Goal: Task Accomplishment & Management: Complete application form

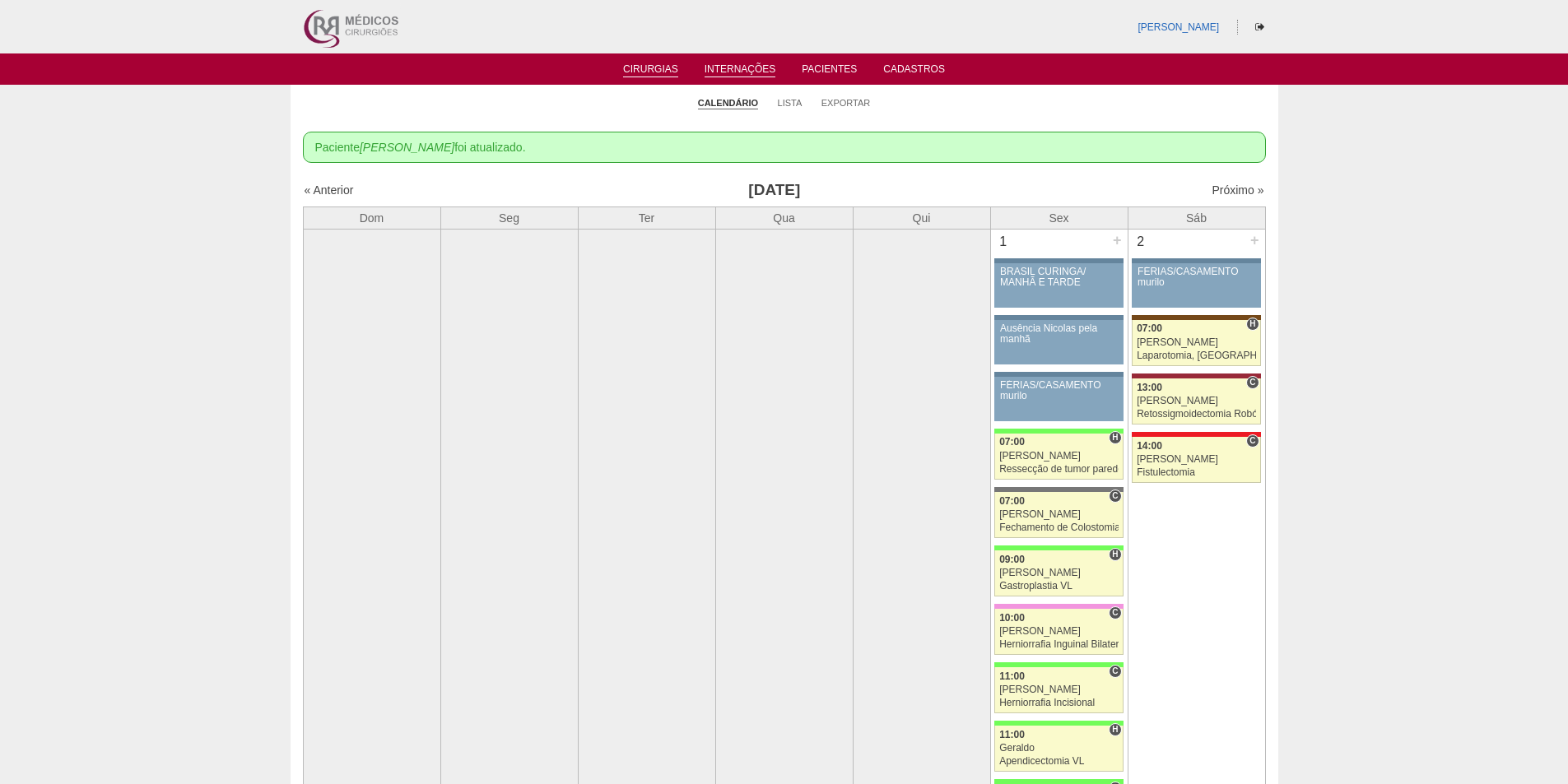
click at [750, 70] on link "Internações" at bounding box center [740, 70] width 72 height 14
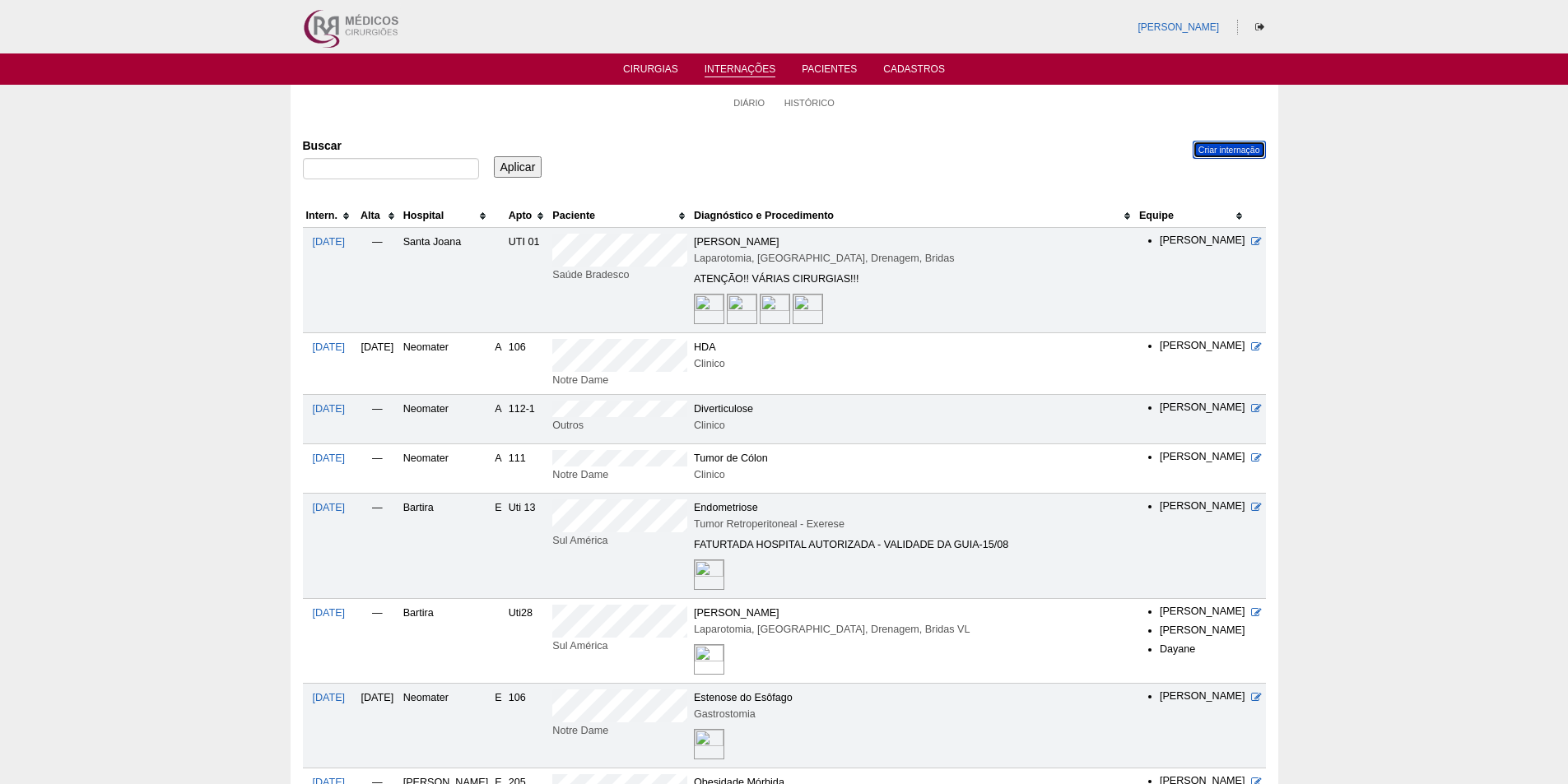
click at [1226, 142] on link "Criar internação" at bounding box center [1229, 150] width 73 height 18
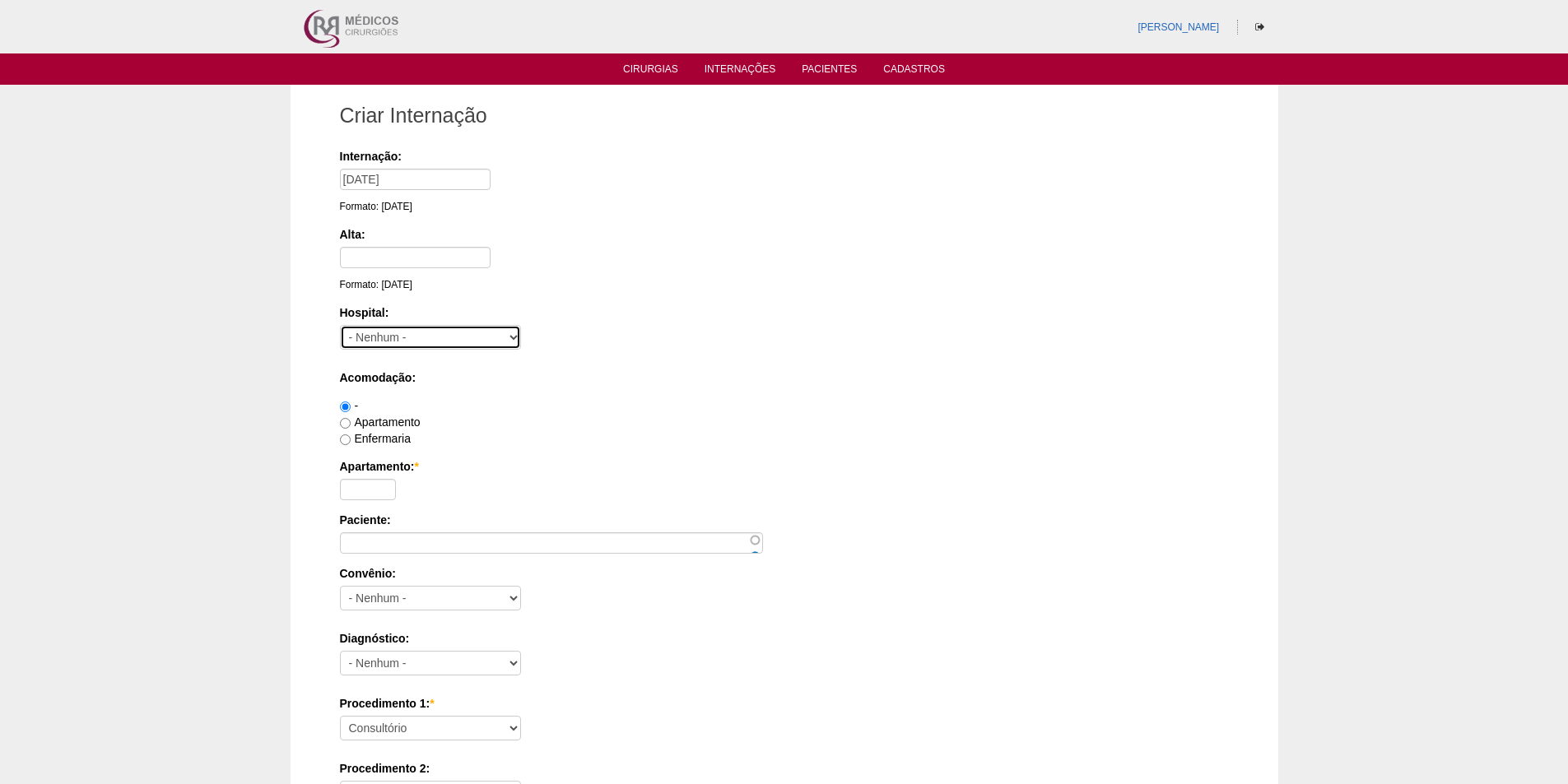
click at [394, 337] on select "- Nenhum - 9 de Julho Albert Einstein Alvorada América Assunção Bartira Benefic…" at bounding box center [430, 337] width 181 height 25
select select "16"
click at [340, 325] on select "- Nenhum - 9 de Julho Albert Einstein Alvorada América Assunção Bartira Benefic…" at bounding box center [430, 337] width 181 height 25
click at [346, 437] on input "Enfermaria" at bounding box center [345, 439] width 11 height 11
radio input "true"
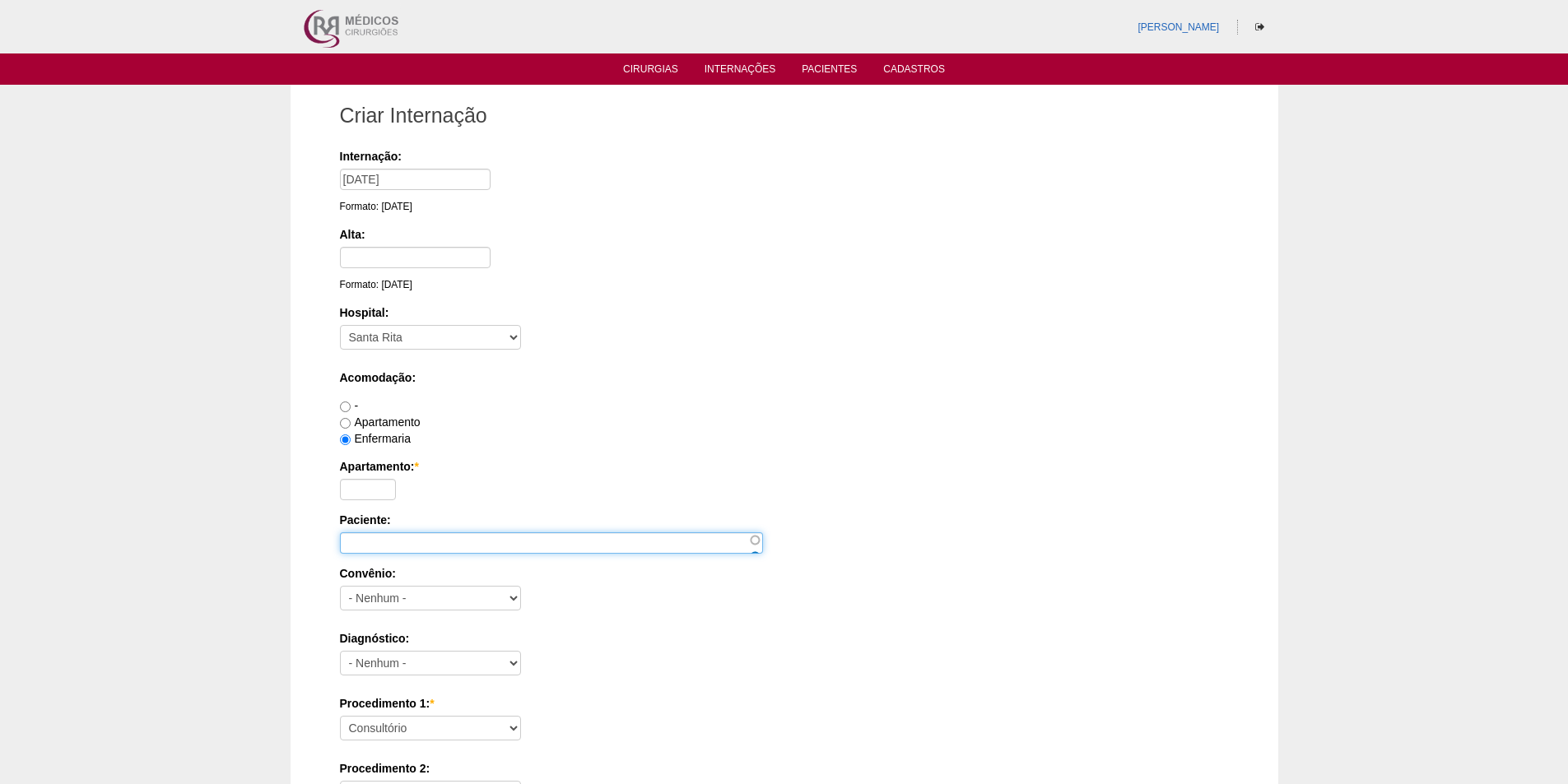
click at [377, 546] on input "Paciente:" at bounding box center [551, 543] width 423 height 22
click at [368, 544] on input "KellyVitoria" at bounding box center [551, 543] width 423 height 22
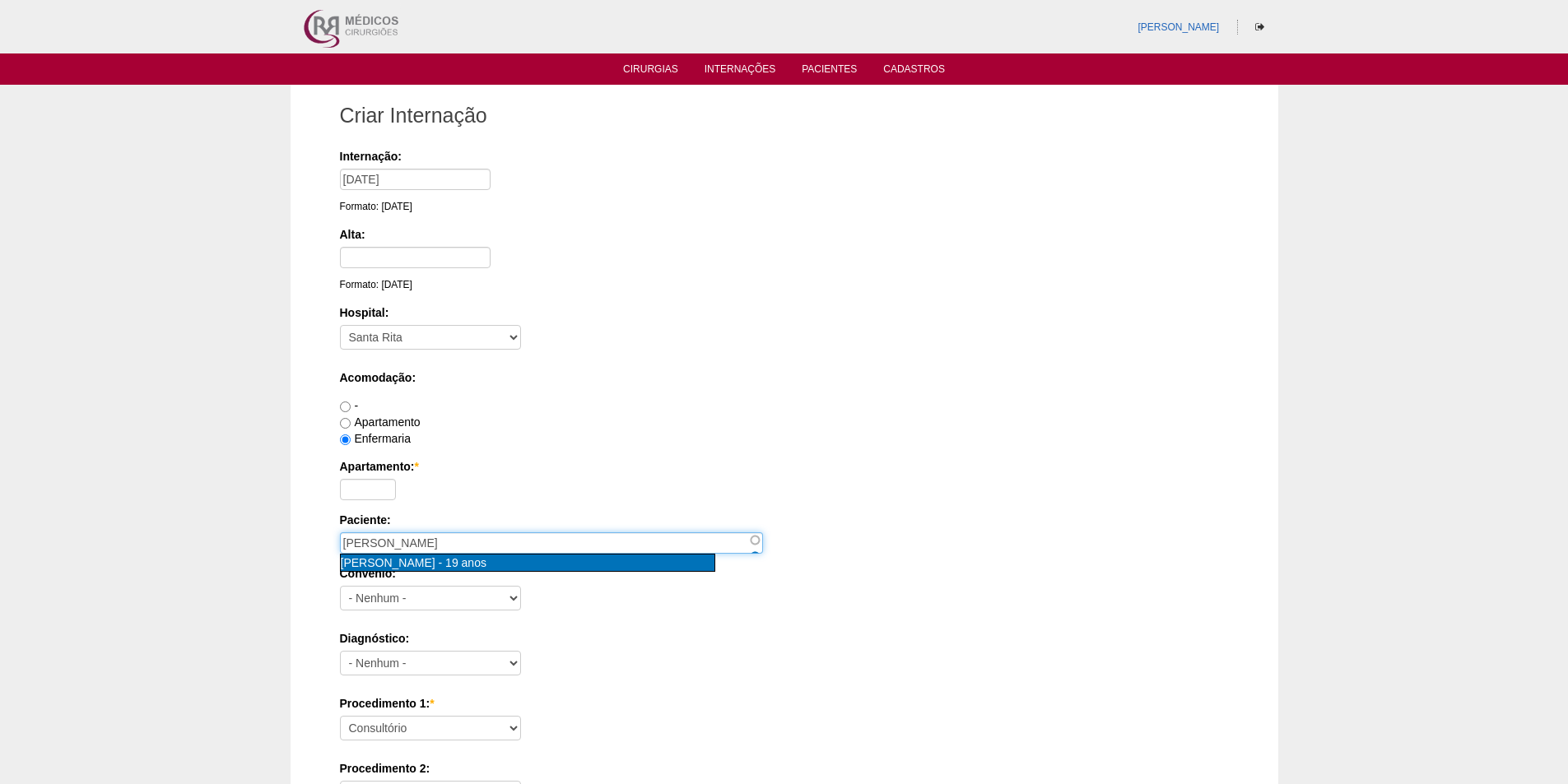
type input "Kelly Vitoria Alves de Moraes [nid:85176]"
click at [435, 568] on span "Kelly Vitoria Alves de Moraes" at bounding box center [388, 562] width 95 height 13
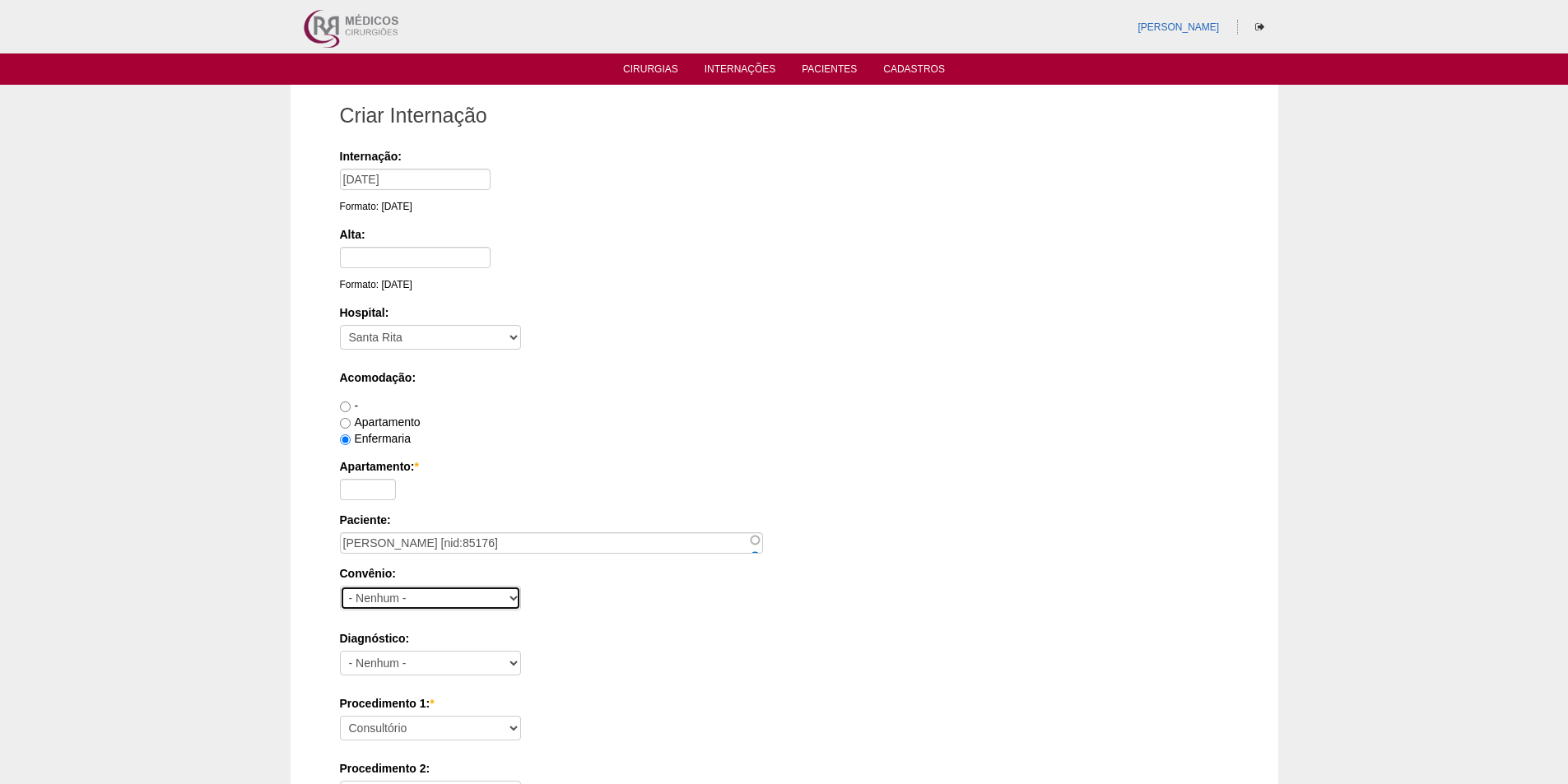
click at [444, 599] on select "- Nenhum - Abet Afresp Allianz Amil Blue Life Caasp Cabesp Caixa de Pensões Car…" at bounding box center [430, 597] width 181 height 25
select select "9805"
click at [340, 586] on select "- Nenhum - Abet Afresp Allianz Amil Blue Life Caasp Cabesp Caixa de Pensões Car…" at bounding box center [430, 597] width 181 height 25
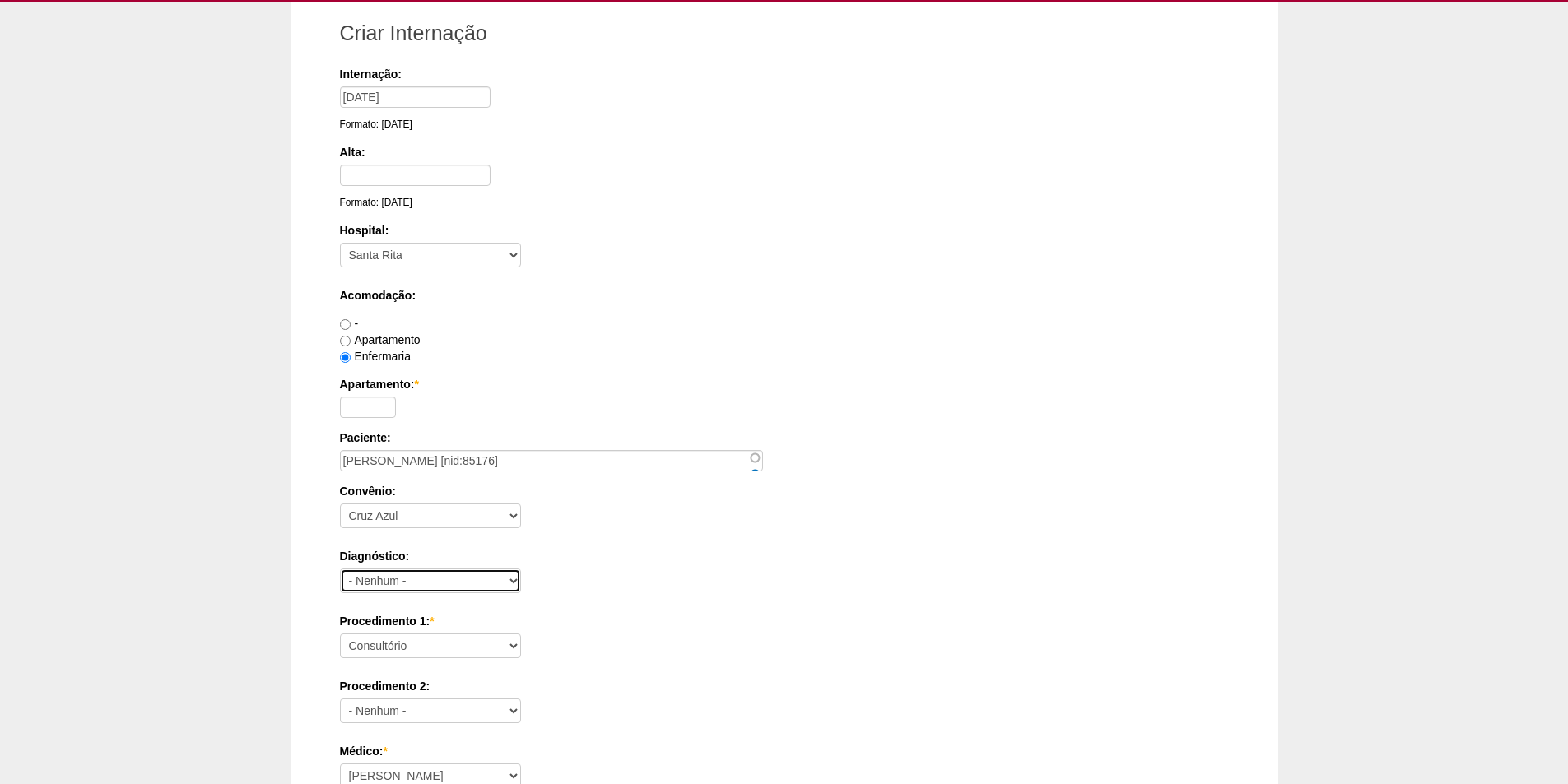
click at [464, 581] on select "- Nenhum - Abdome Agudo Abscesso Hepático Abscesso Perianal Abscesso Peritoneal…" at bounding box center [430, 581] width 181 height 25
click at [665, 363] on div "Enfermaria" at bounding box center [784, 356] width 889 height 17
click at [427, 587] on select "- Nenhum - Abdome Agudo Abscesso Hepático Abscesso Perianal Abscesso Peritoneal…" at bounding box center [430, 581] width 181 height 25
select select "3705"
click at [340, 569] on select "- Nenhum - Abdome Agudo Abscesso Hepático Abscesso Perianal Abscesso Peritoneal…" at bounding box center [430, 581] width 181 height 25
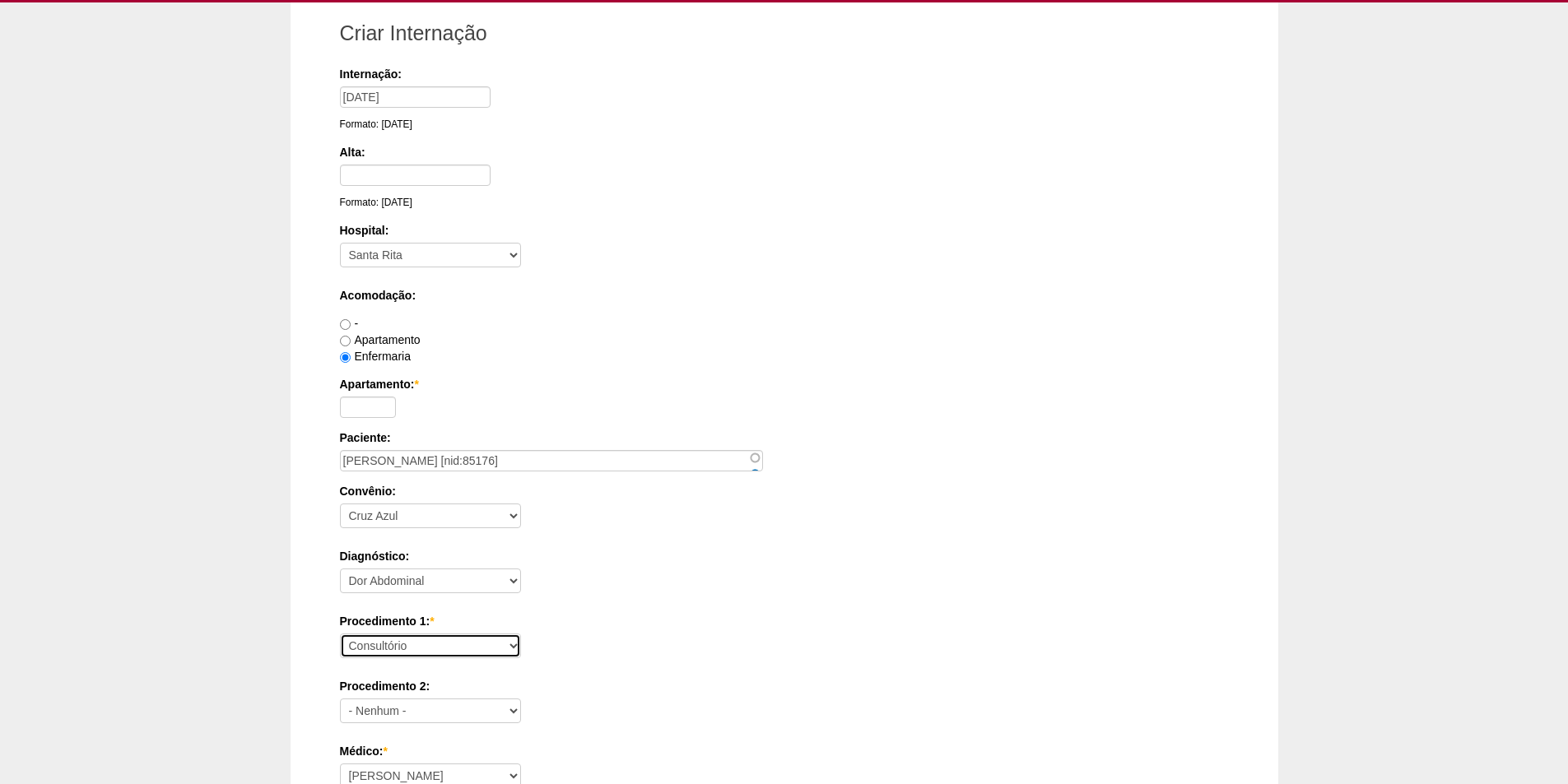
click at [418, 650] on select "Consultório Abscesso Hepático - Drenagem Abscesso perianal Amputação Abdômino P…" at bounding box center [430, 646] width 181 height 25
select select "53500"
click at [340, 634] on select "Consultório Abscesso Hepático - Drenagem Abscesso perianal Amputação Abdômino P…" at bounding box center [430, 646] width 181 height 25
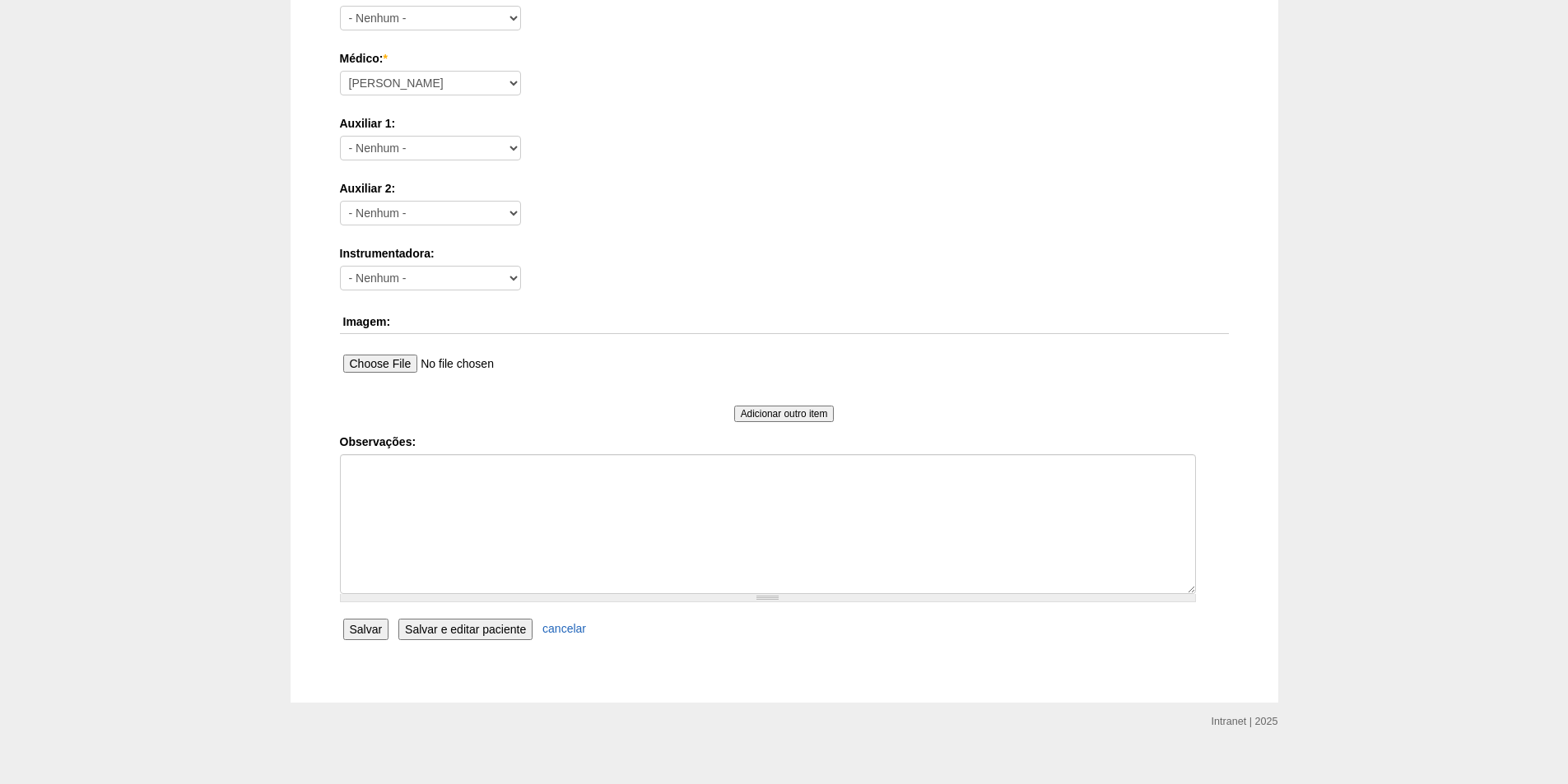
scroll to position [793, 0]
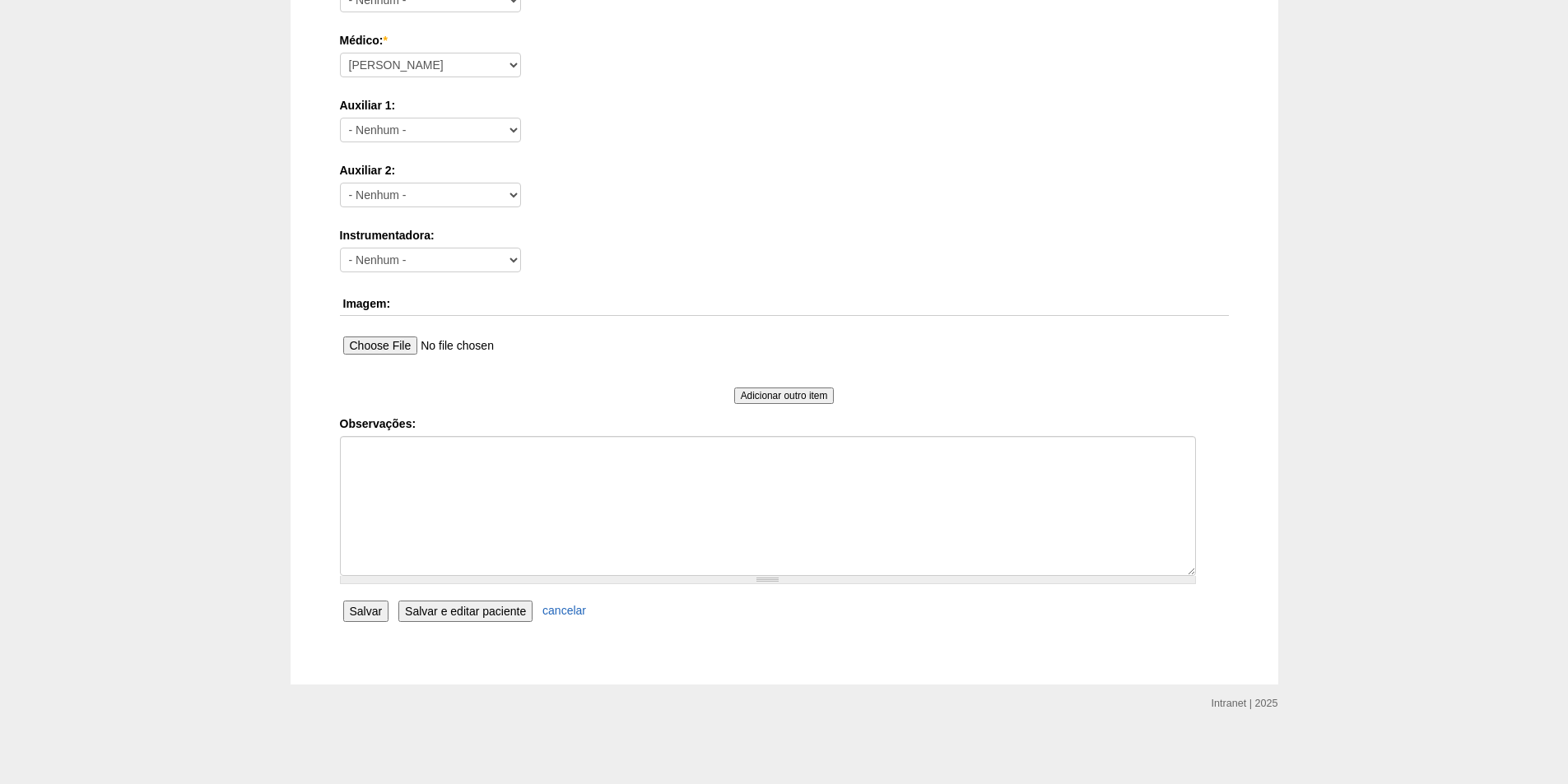
click at [358, 608] on input "Salvar" at bounding box center [366, 611] width 46 height 22
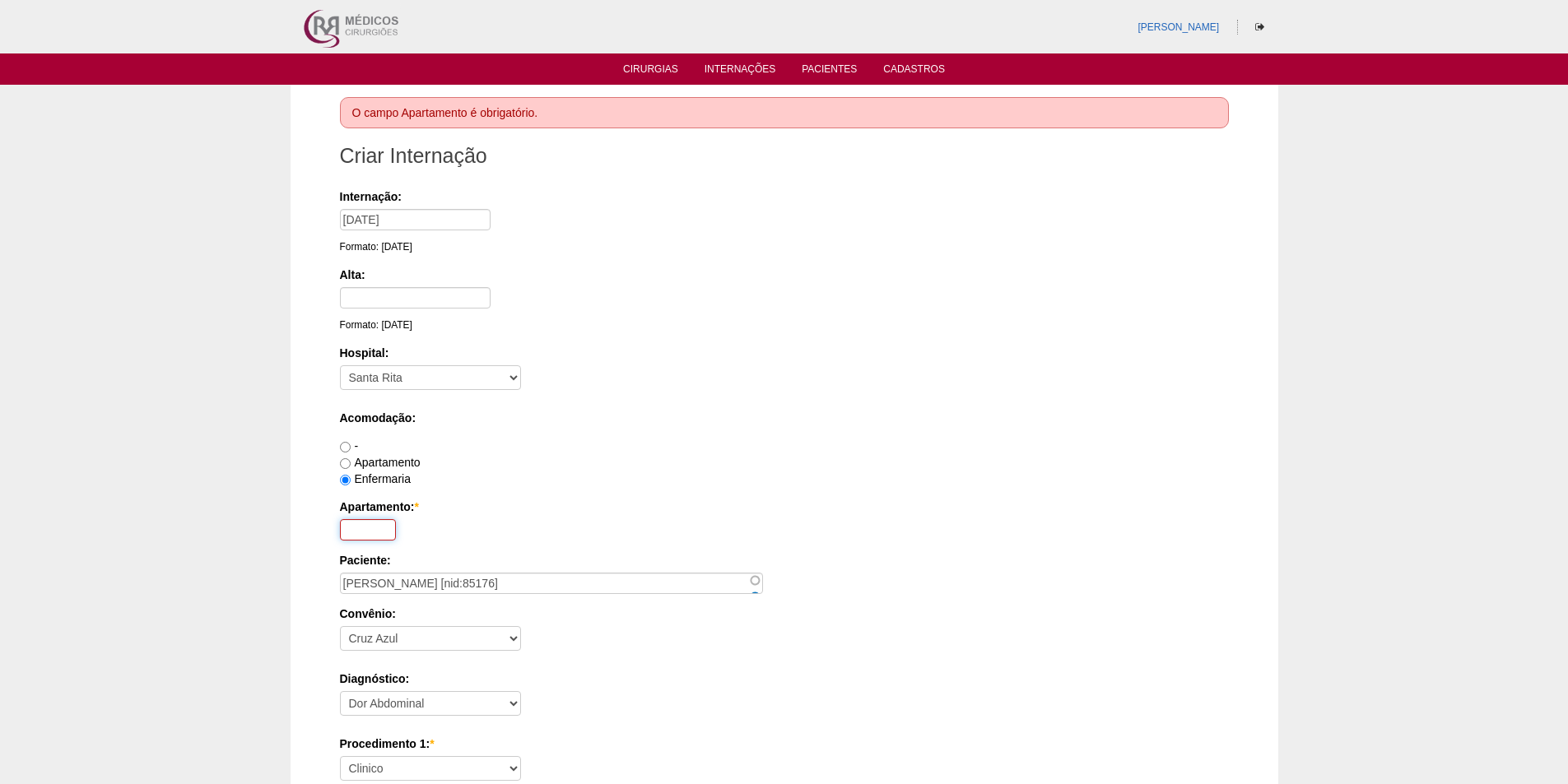
click at [368, 530] on input "Apartamento: *" at bounding box center [367, 530] width 56 height 22
type input "000"
click at [520, 486] on div "Enfermaria" at bounding box center [784, 479] width 889 height 17
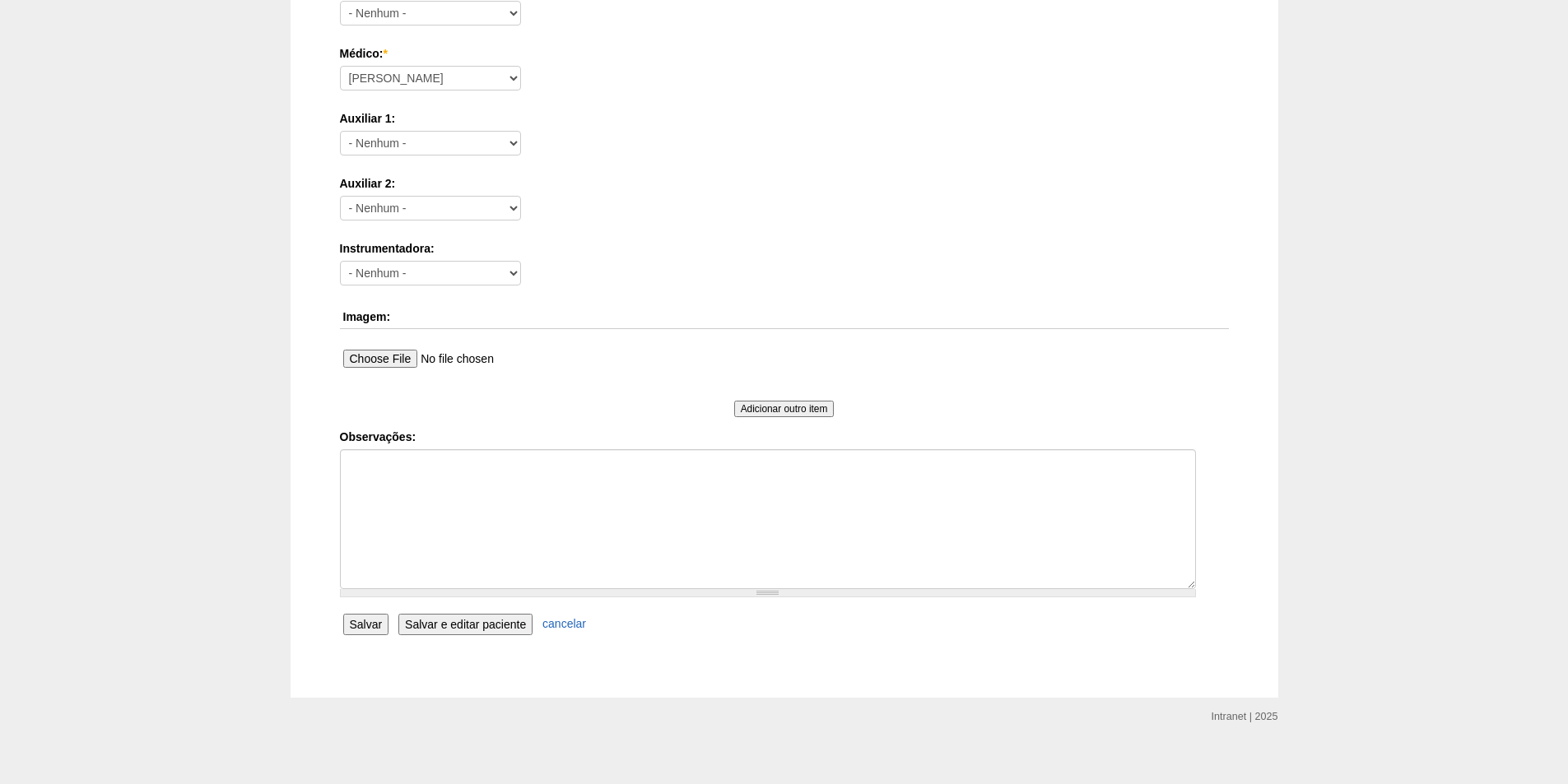
scroll to position [833, 0]
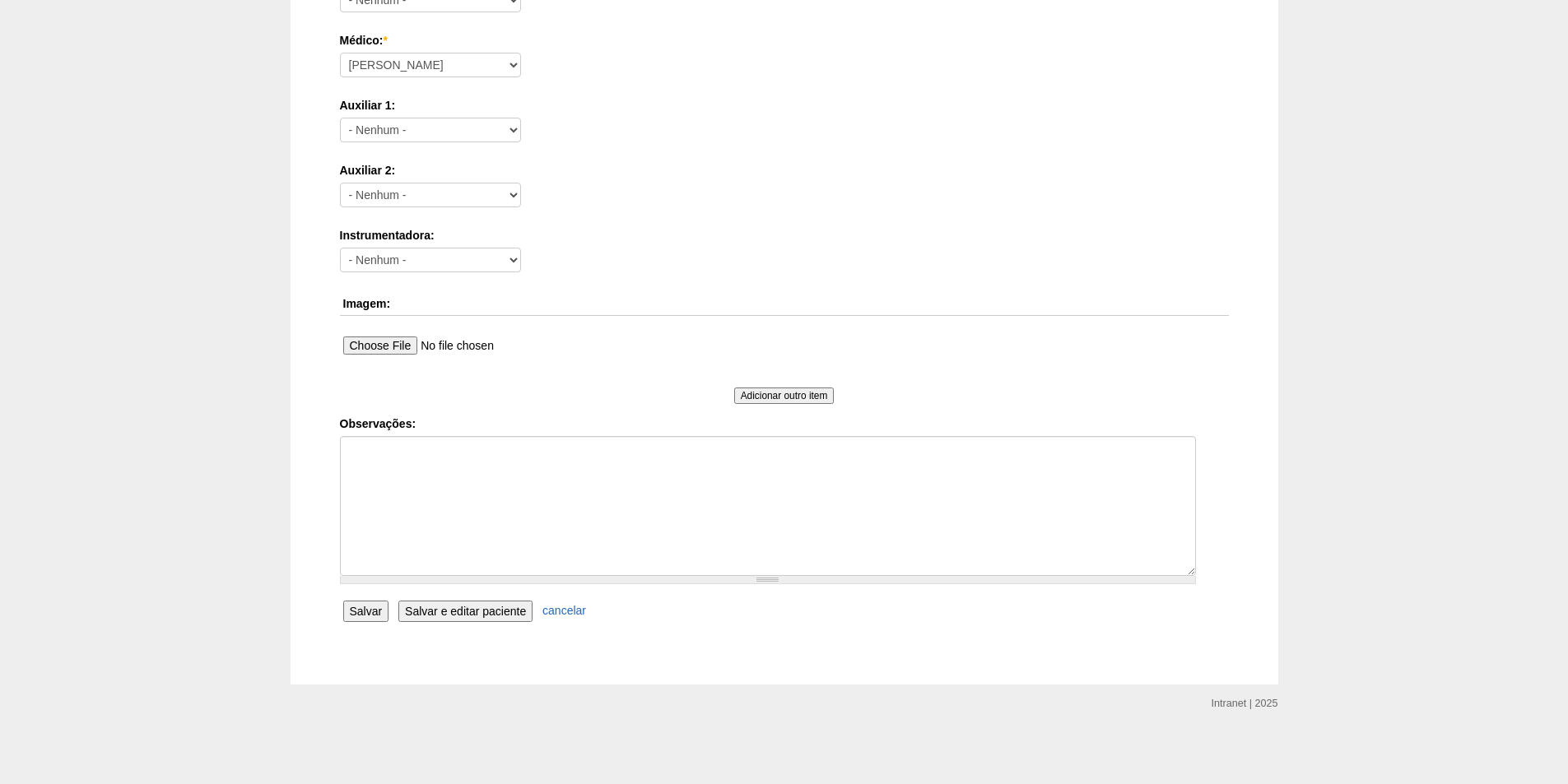
click at [359, 611] on input "Salvar" at bounding box center [366, 611] width 46 height 22
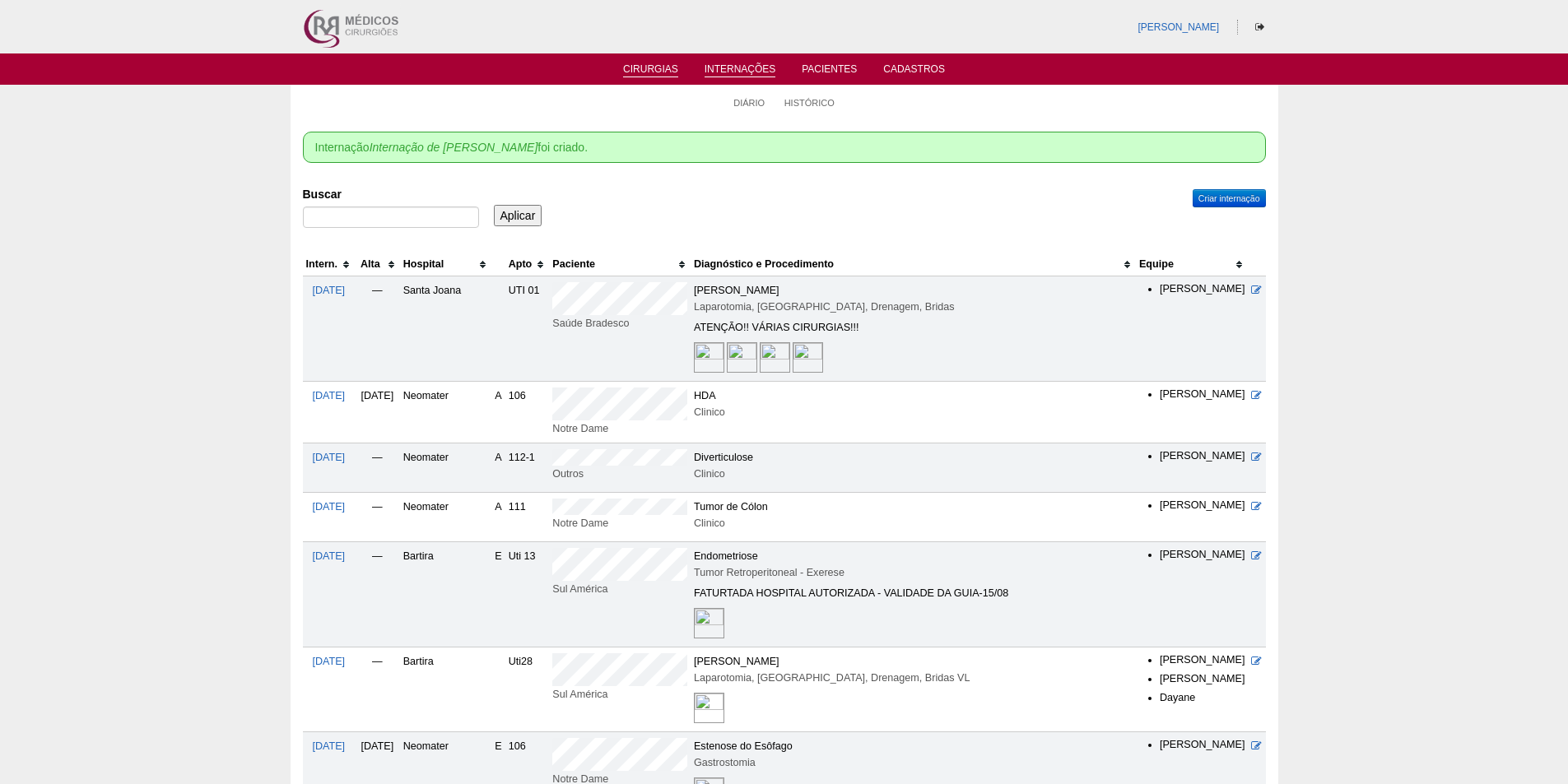
click at [653, 66] on link "Cirurgias" at bounding box center [651, 70] width 55 height 14
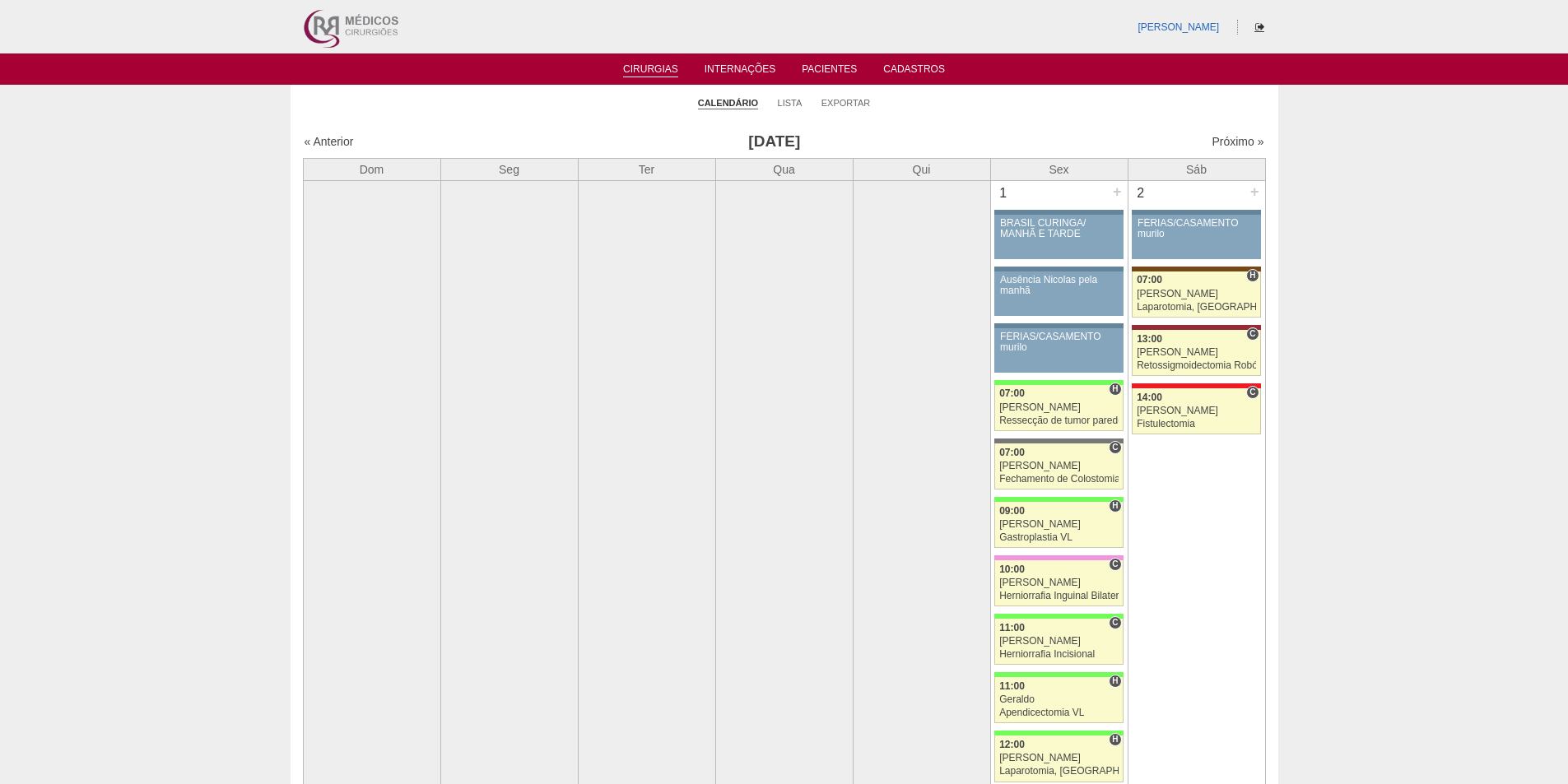
click at [1253, 29] on link at bounding box center [1259, 28] width 19 height 12
